Goal: Information Seeking & Learning: Check status

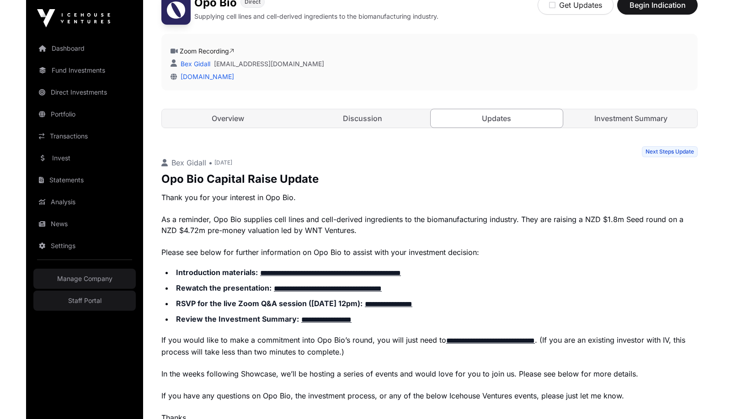
scroll to position [282, 0]
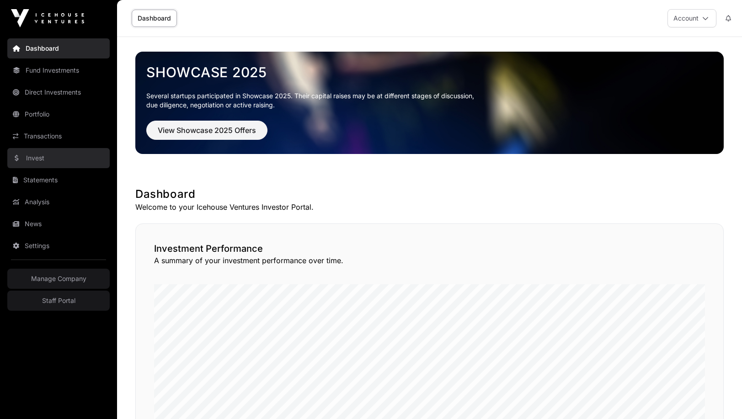
click at [34, 162] on link "Invest" at bounding box center [58, 158] width 102 height 20
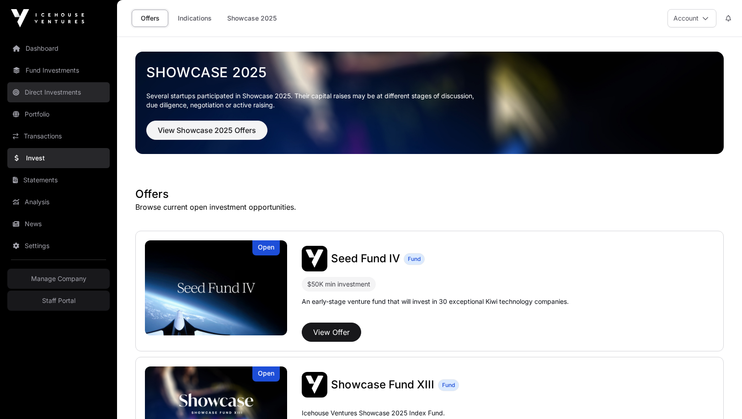
click at [55, 92] on link "Direct Investments" at bounding box center [58, 92] width 102 height 20
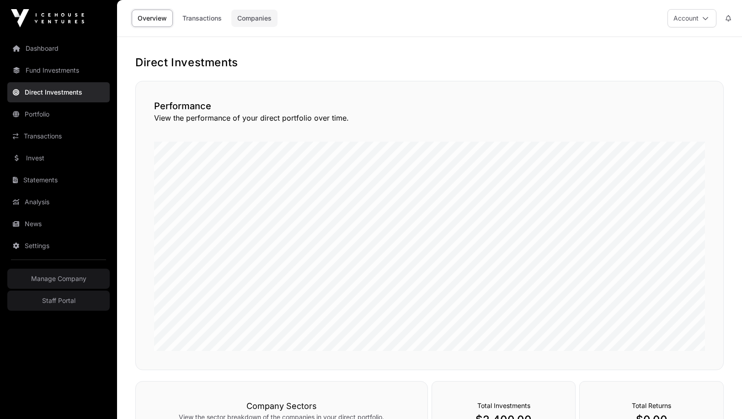
click at [256, 16] on link "Companies" at bounding box center [254, 18] width 46 height 17
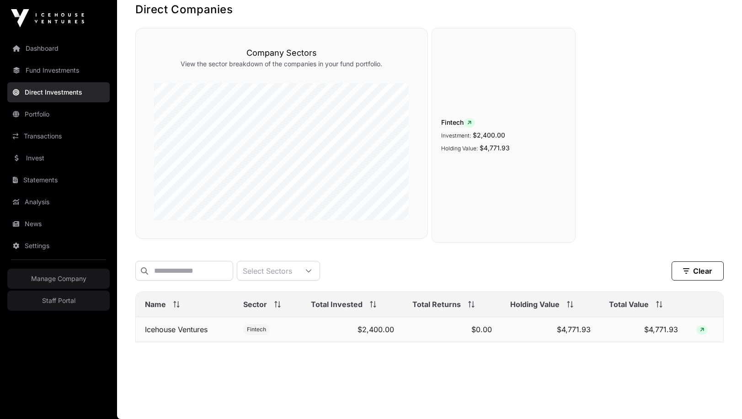
scroll to position [54, 0]
click at [175, 332] on link "Icehouse Ventures" at bounding box center [176, 329] width 63 height 9
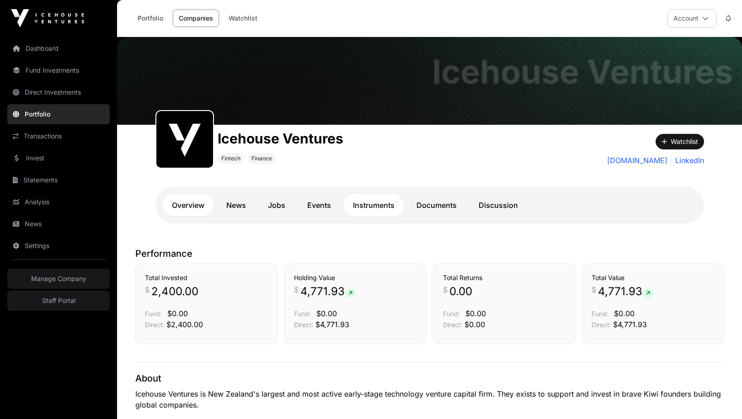
click at [364, 207] on link "Instruments" at bounding box center [374, 205] width 60 height 22
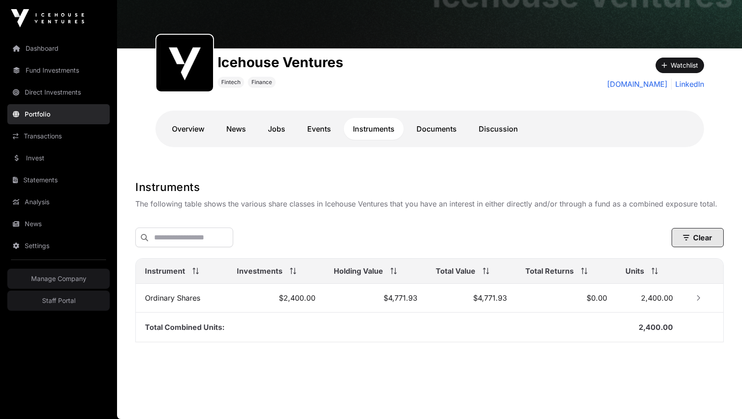
scroll to position [78, 0]
click at [700, 295] on icon "Row Collapsed" at bounding box center [698, 298] width 6 height 6
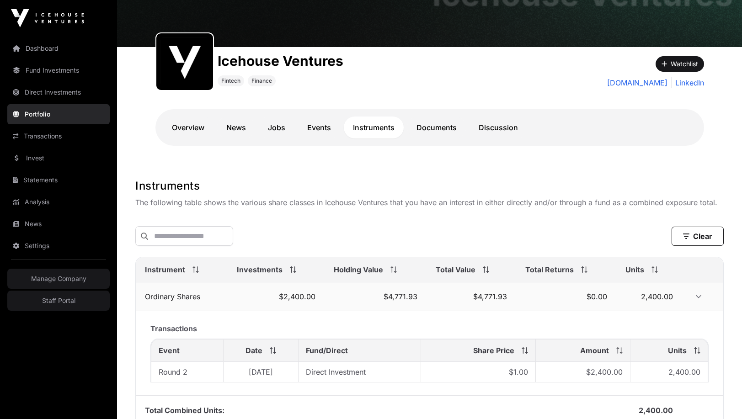
click at [700, 295] on icon "Row Expanded" at bounding box center [698, 296] width 6 height 6
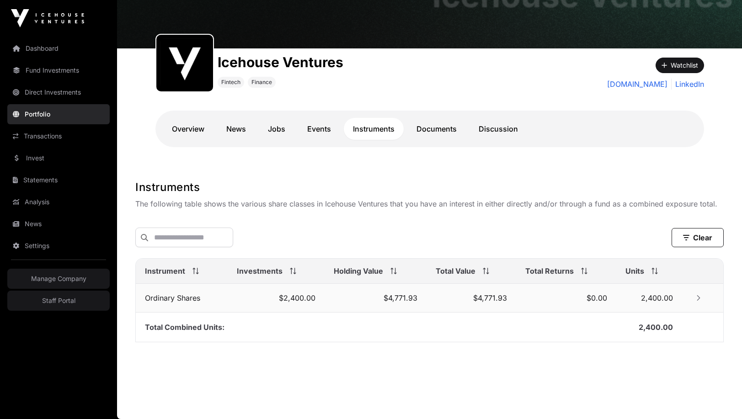
click at [700, 295] on icon "Row Collapsed" at bounding box center [698, 298] width 6 height 6
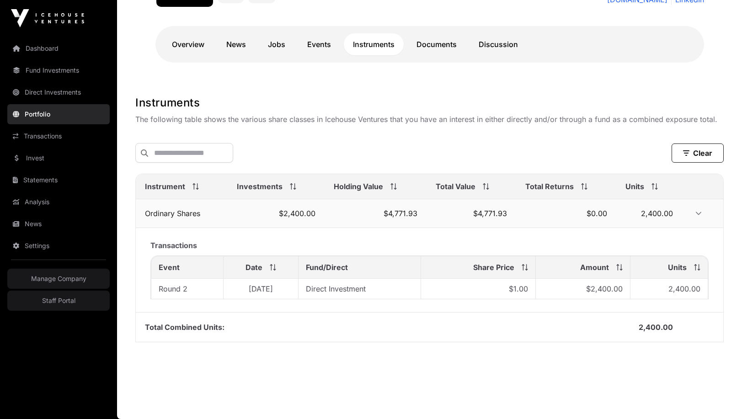
scroll to position [162, 0]
click at [694, 212] on button "Row Expanded" at bounding box center [698, 213] width 15 height 15
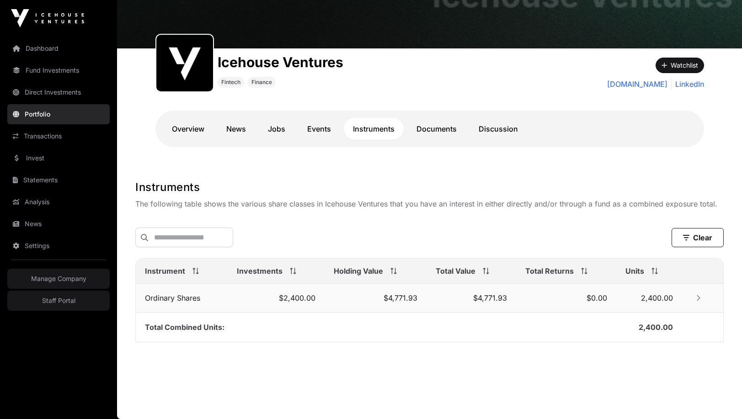
click at [699, 301] on icon "Row Collapsed" at bounding box center [698, 298] width 6 height 6
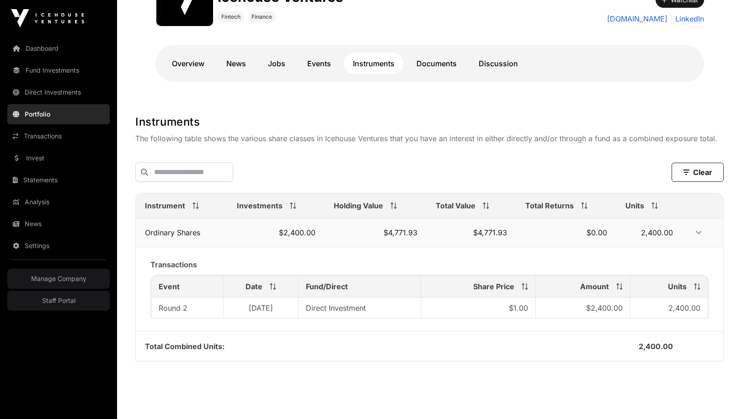
scroll to position [144, 0]
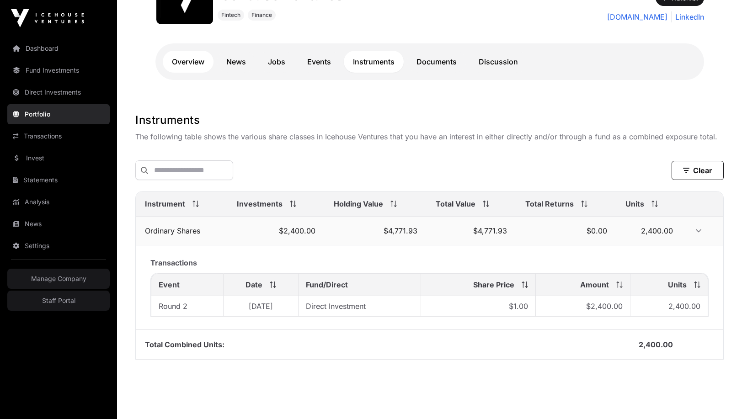
click at [198, 71] on link "Overview" at bounding box center [188, 62] width 51 height 22
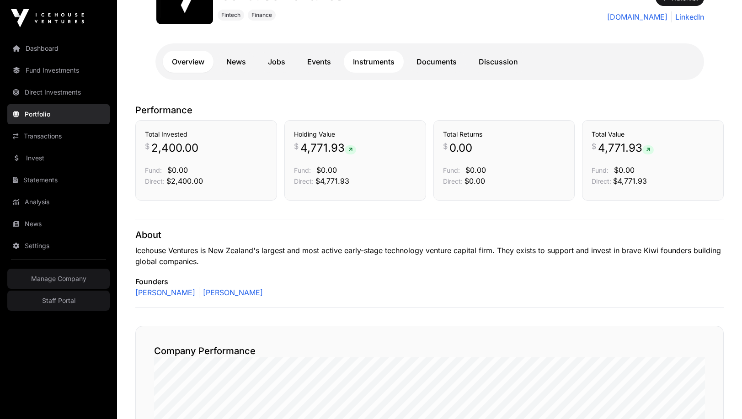
click at [368, 57] on link "Instruments" at bounding box center [374, 62] width 60 height 22
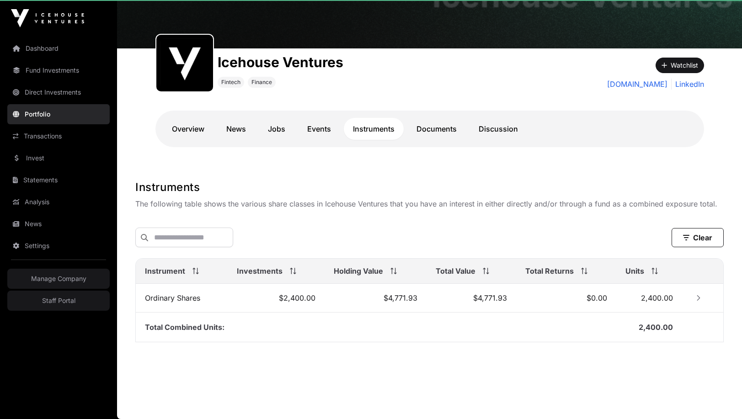
scroll to position [78, 0]
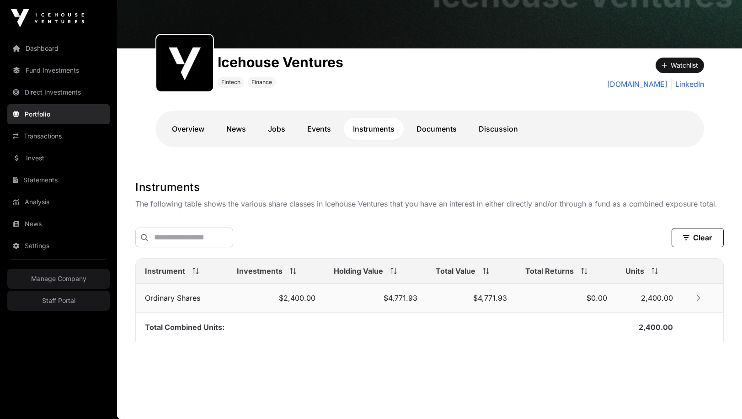
click at [698, 296] on icon "Row Collapsed" at bounding box center [698, 298] width 6 height 6
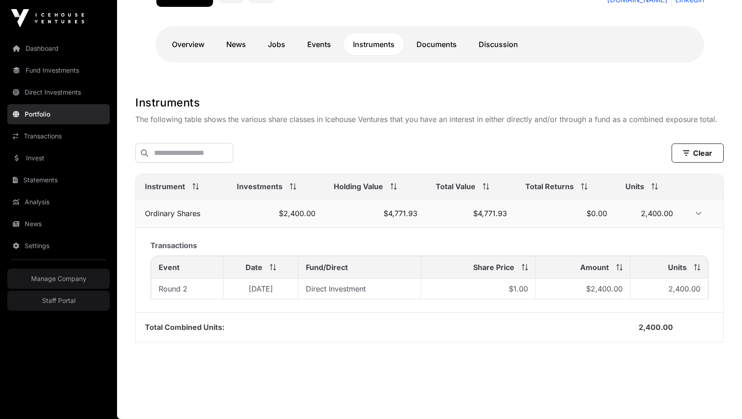
scroll to position [162, 0]
click at [197, 48] on link "Overview" at bounding box center [188, 44] width 51 height 22
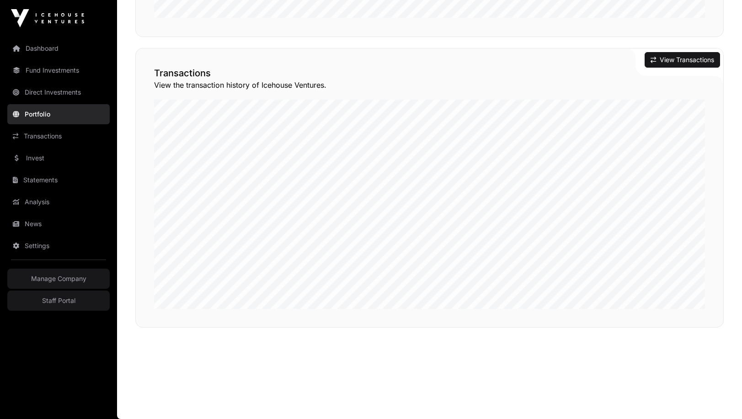
scroll to position [692, 0]
click at [700, 58] on button "View Transactions" at bounding box center [681, 60] width 75 height 16
